Goal: Find specific page/section: Find specific page/section

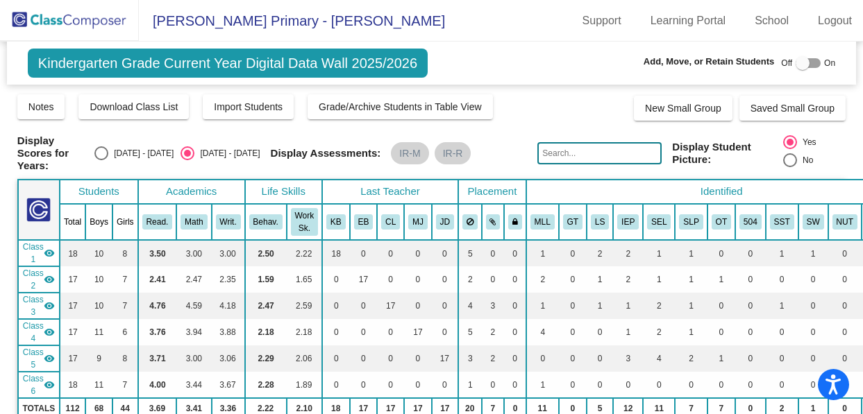
click at [95, 31] on img at bounding box center [69, 20] width 139 height 41
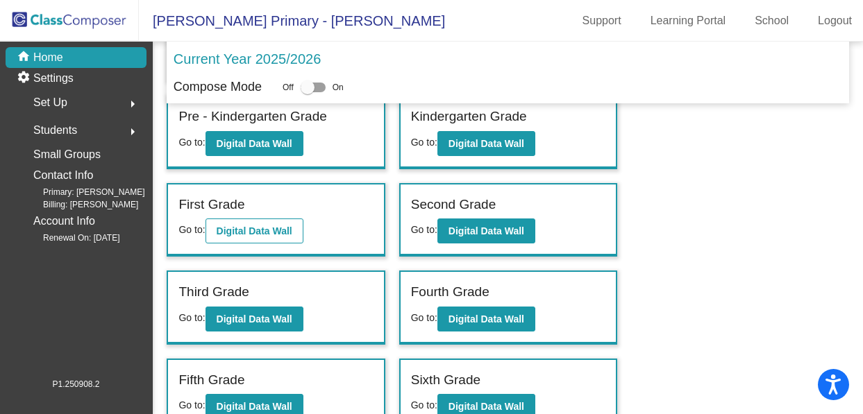
scroll to position [131, 0]
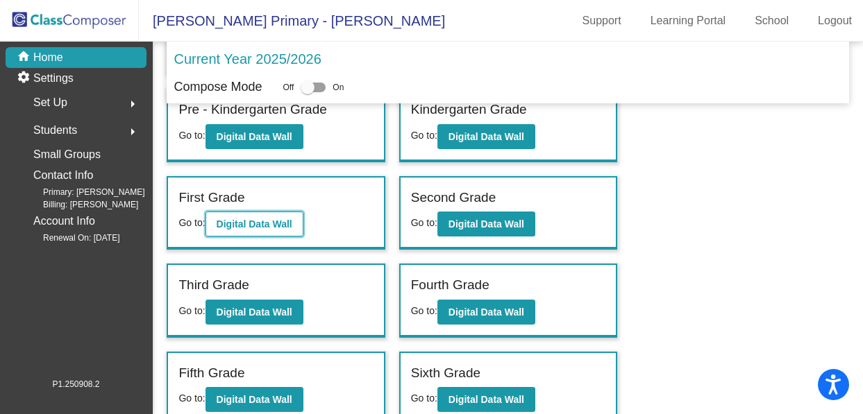
click at [231, 224] on b "Digital Data Wall" at bounding box center [255, 224] width 76 height 11
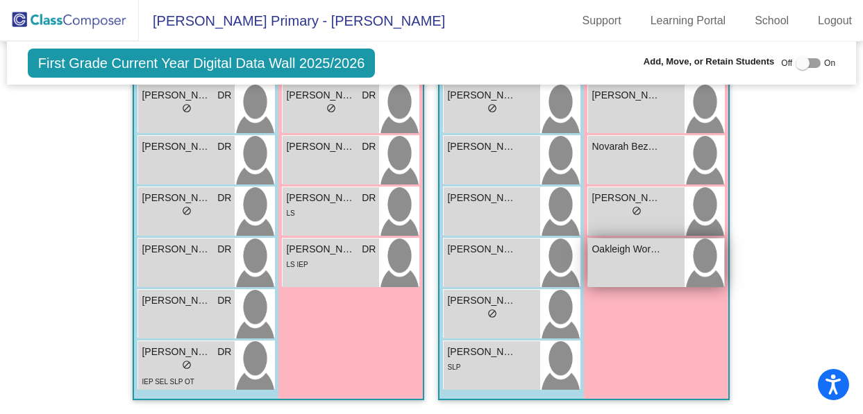
scroll to position [2029, 0]
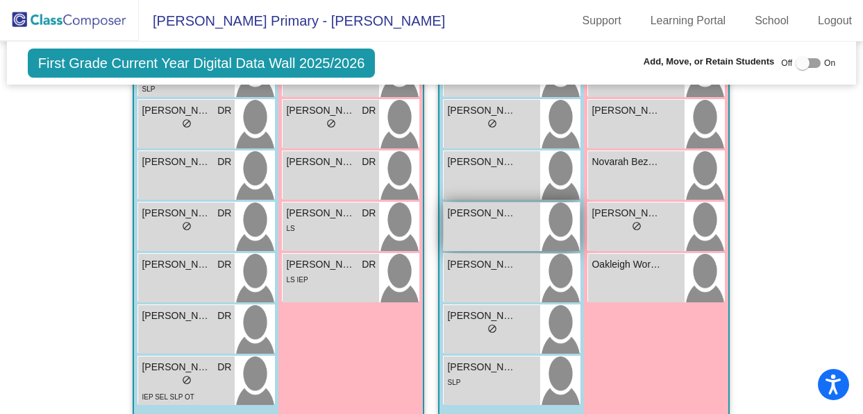
click at [466, 219] on div "[PERSON_NAME] lock do_not_disturb_alt" at bounding box center [491, 227] width 96 height 49
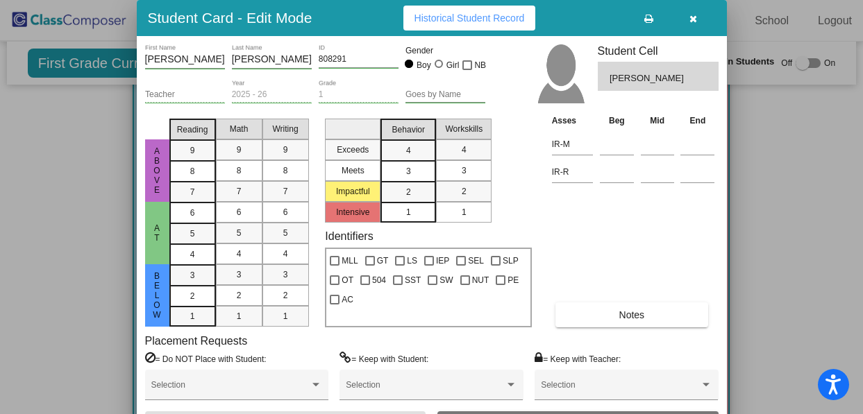
click at [680, 21] on button "button" at bounding box center [693, 18] width 44 height 25
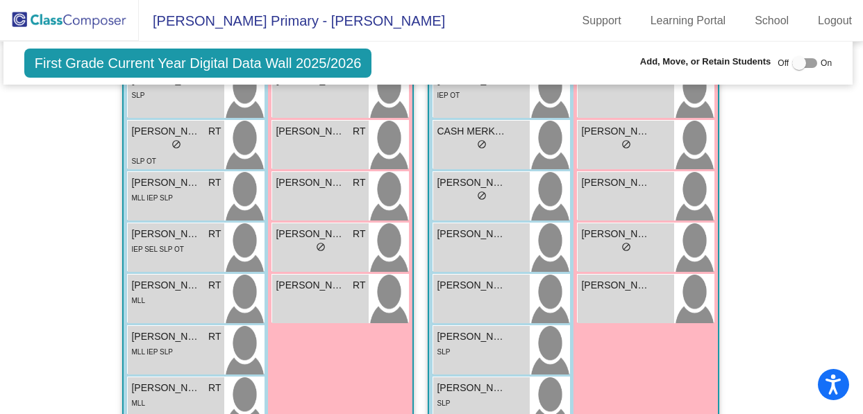
scroll to position [1264, 3]
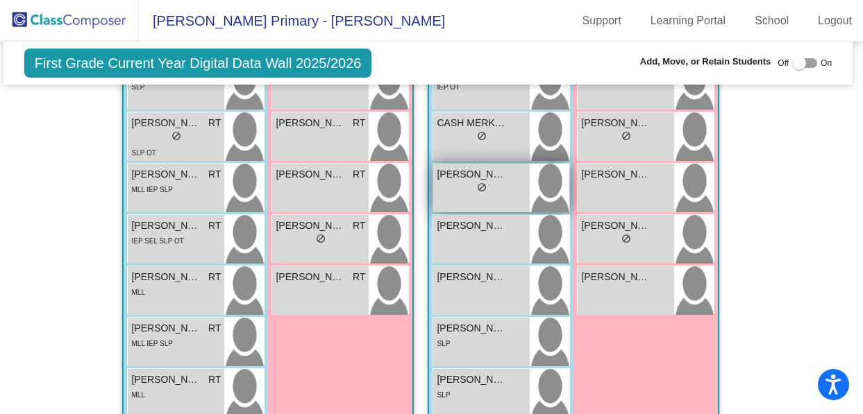
click at [487, 174] on span "[PERSON_NAME]" at bounding box center [470, 174] width 69 height 15
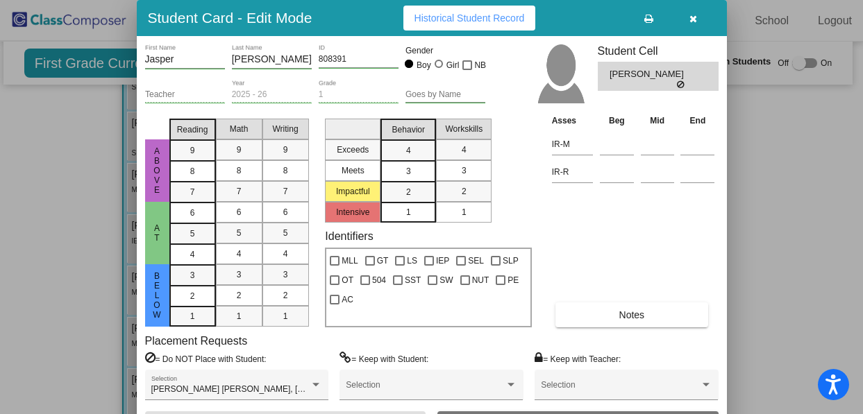
click at [689, 24] on icon "button" at bounding box center [693, 19] width 8 height 10
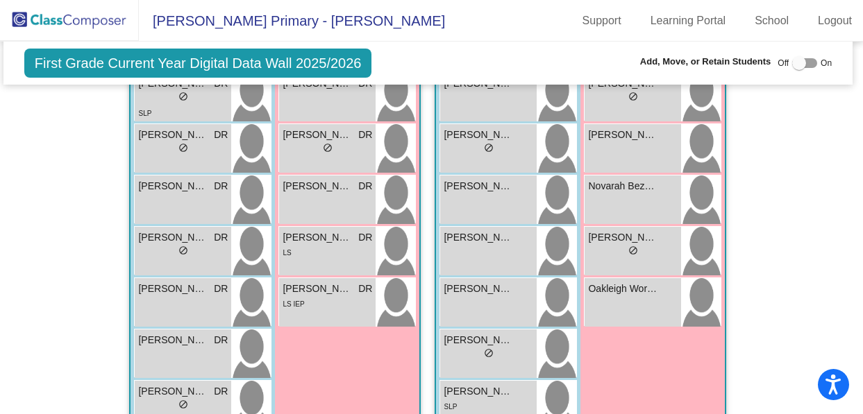
scroll to position [2049, 3]
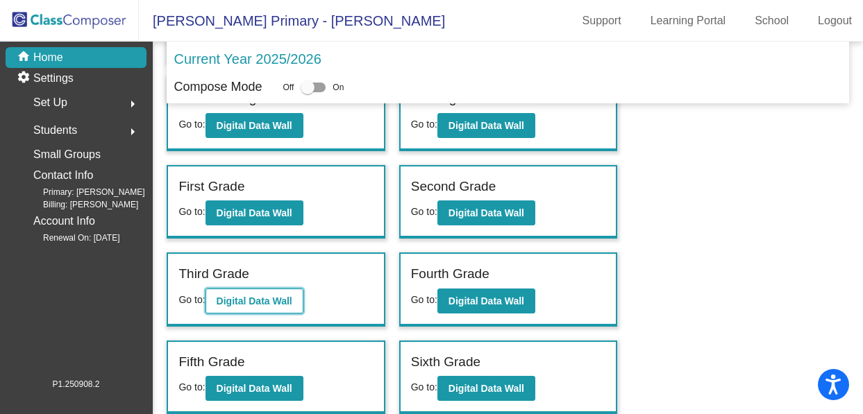
click at [273, 297] on b "Digital Data Wall" at bounding box center [255, 301] width 76 height 11
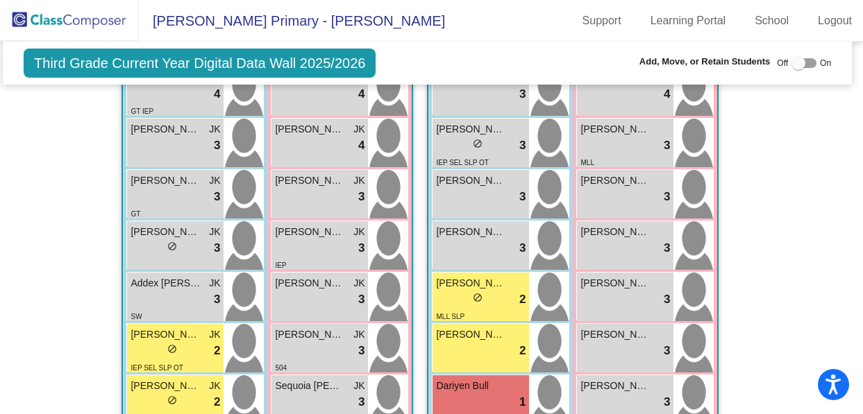
scroll to position [1935, 4]
click at [498, 148] on div "lock do_not_disturb_alt 3" at bounding box center [481, 145] width 90 height 18
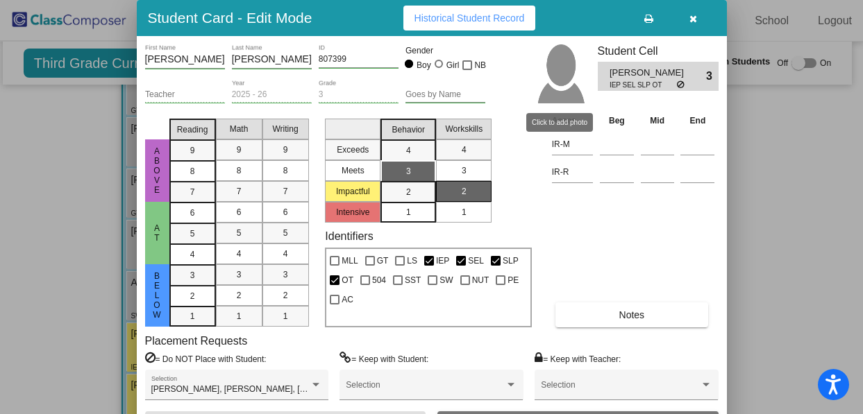
click at [566, 81] on img at bounding box center [560, 73] width 49 height 59
click at [690, 22] on icon "button" at bounding box center [693, 19] width 8 height 10
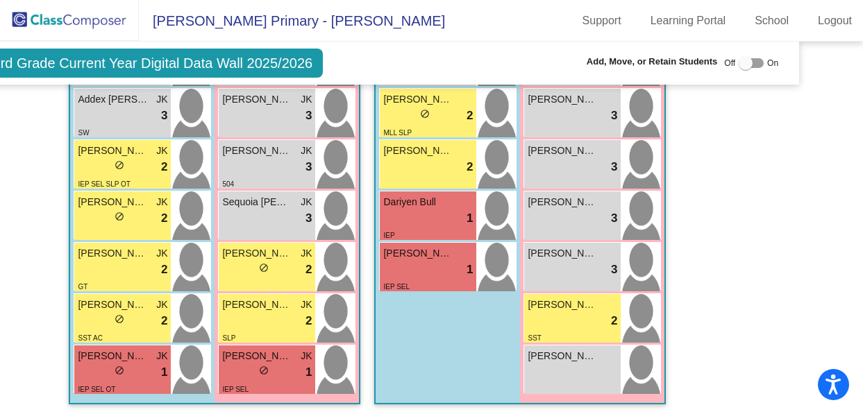
scroll to position [2349, 64]
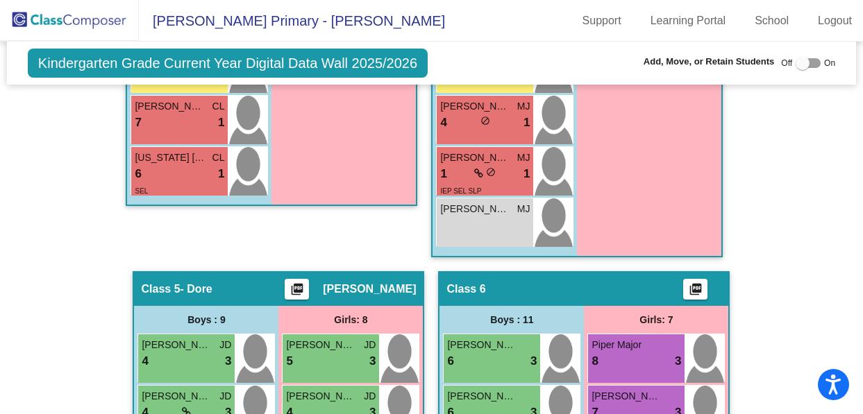
scroll to position [1436, 0]
